Goal: Navigation & Orientation: Find specific page/section

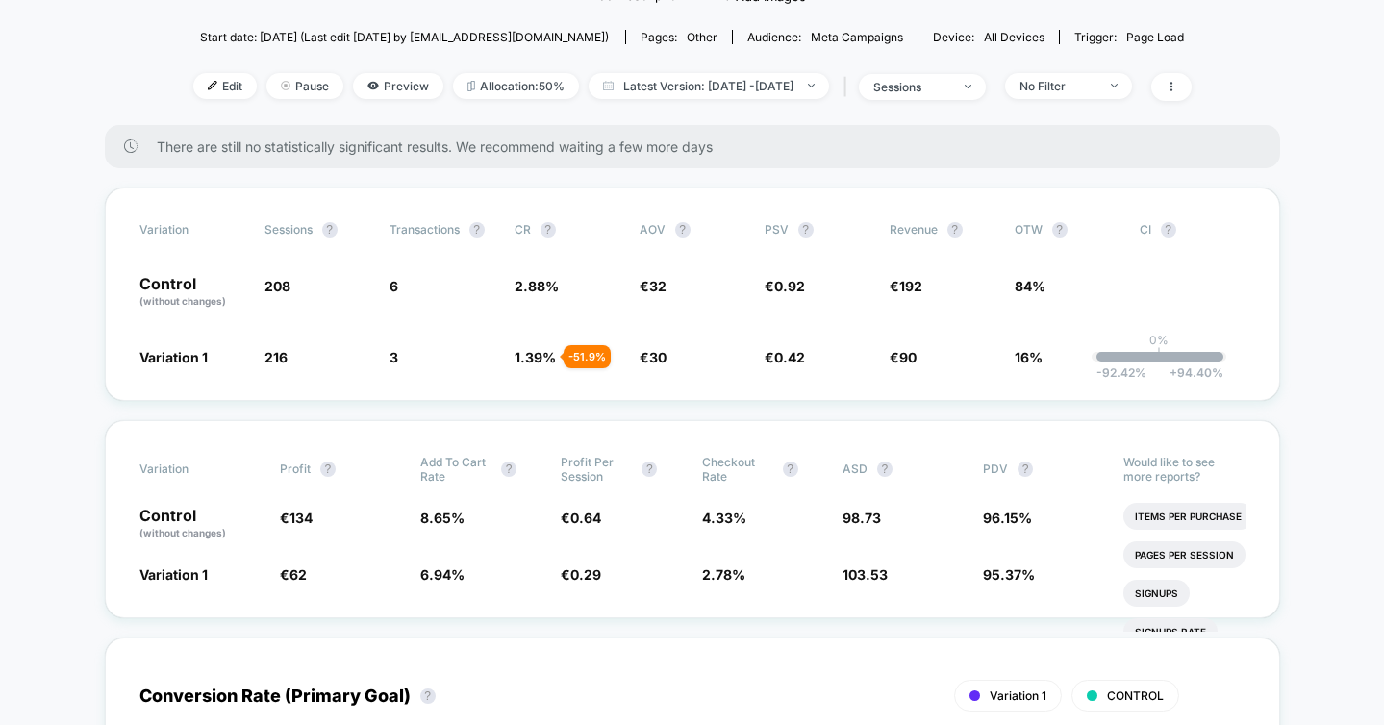
scroll to position [207, 0]
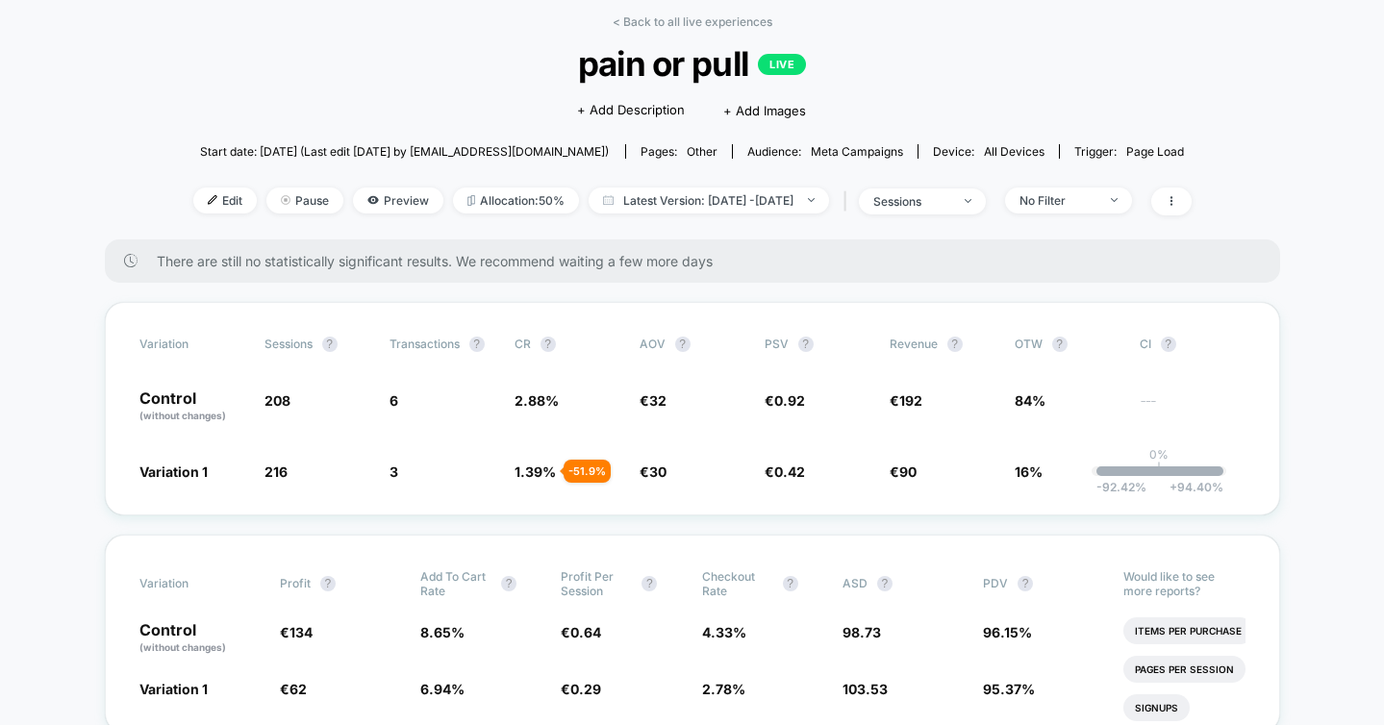
scroll to position [89, 0]
